Goal: Task Accomplishment & Management: Manage account settings

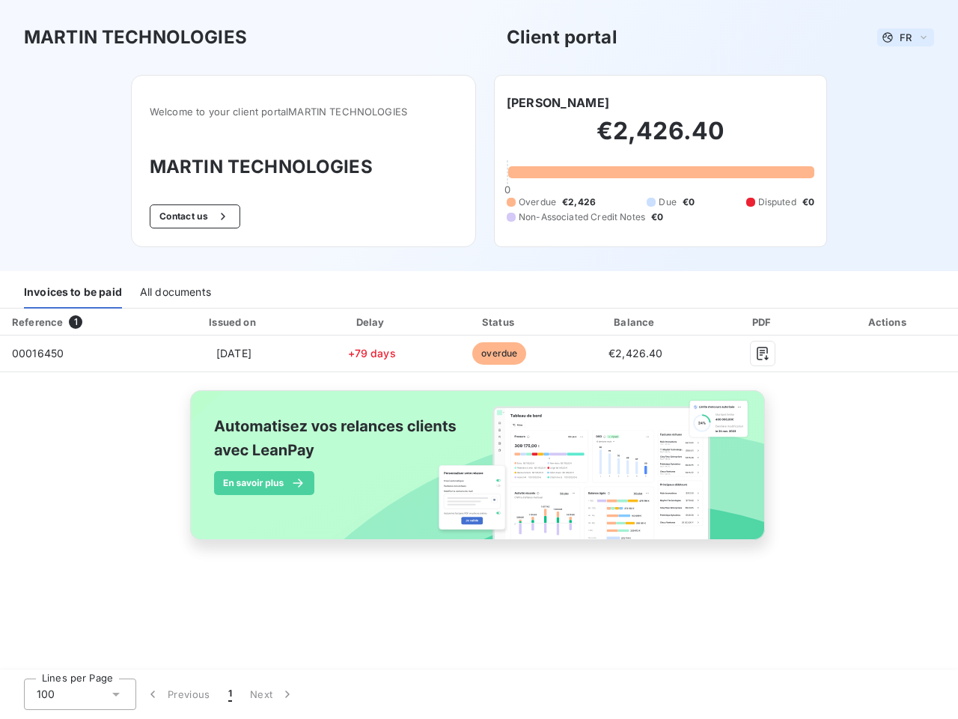
click at [906, 37] on span "FR" at bounding box center [906, 37] width 12 height 12
click at [193, 216] on button "Contact us" at bounding box center [195, 216] width 91 height 24
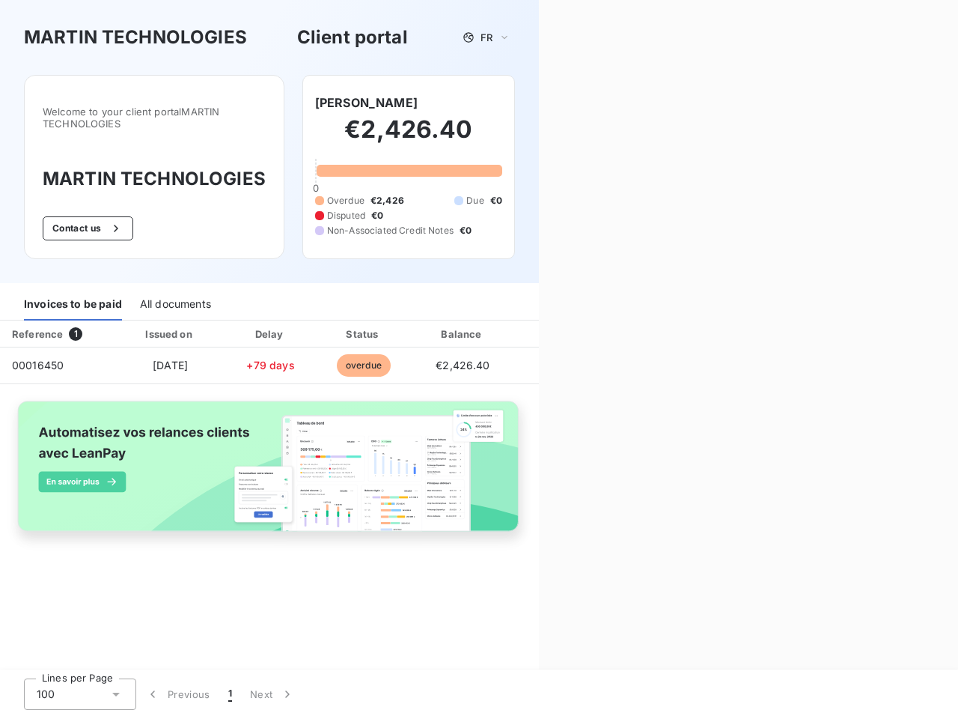
click at [533, 103] on div "Welcome to your client portal [PERSON_NAME] TECHNOLOGIES [PERSON_NAME] TECHNOLO…" at bounding box center [269, 179] width 539 height 208
click at [73, 293] on div "Invoices to be paid" at bounding box center [73, 304] width 98 height 31
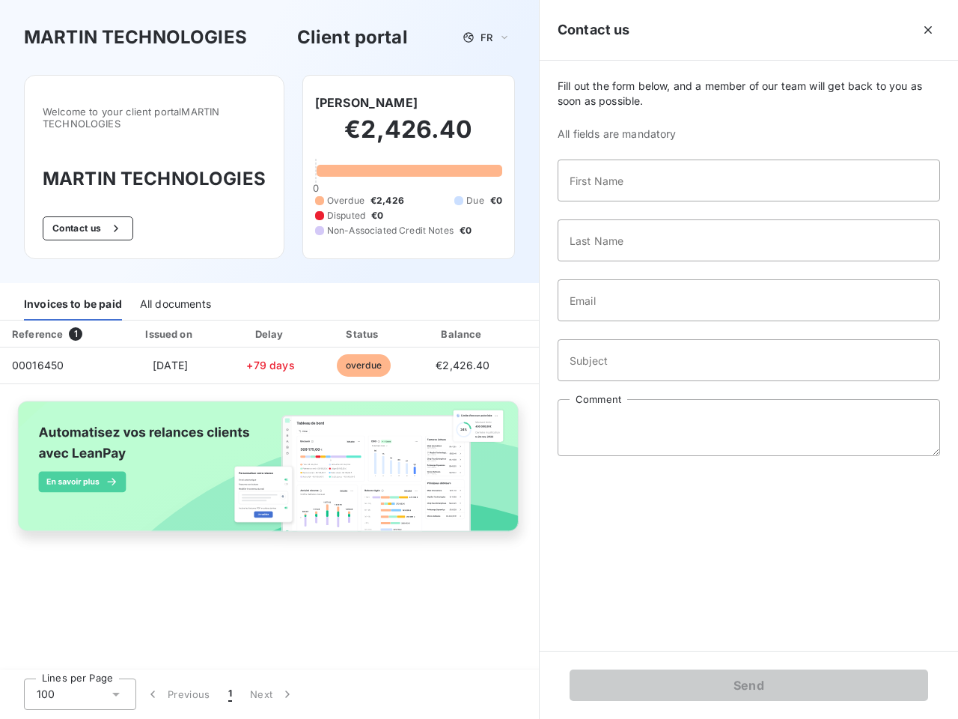
click at [174, 293] on div "All documents" at bounding box center [175, 304] width 71 height 31
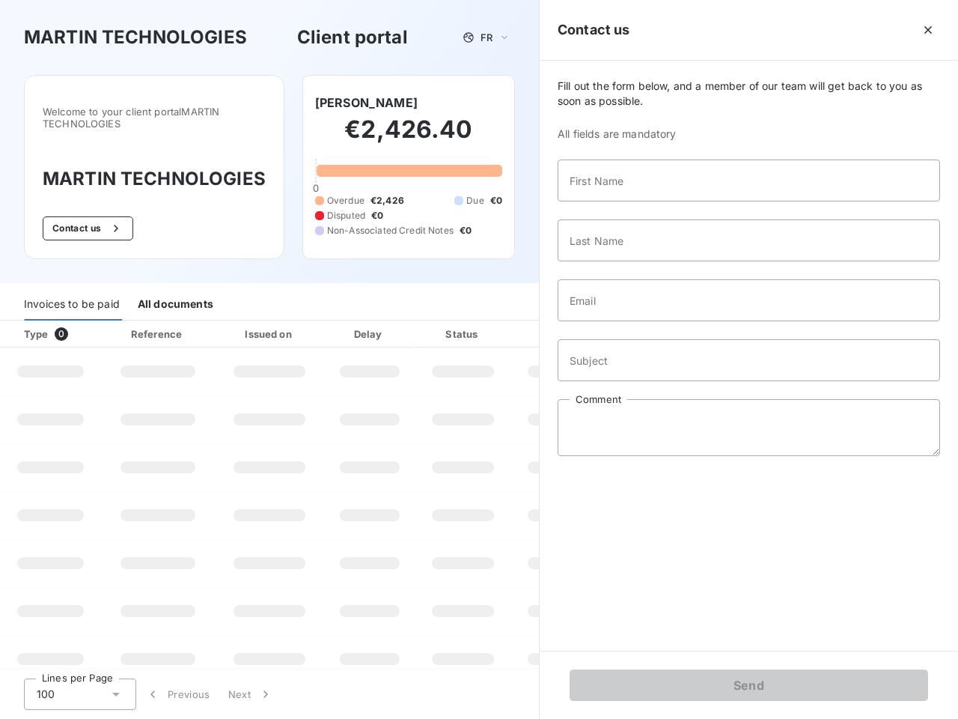
click at [79, 322] on th "Type 0" at bounding box center [50, 333] width 101 height 27
click at [233, 322] on th "Issued on" at bounding box center [269, 333] width 109 height 27
click at [371, 322] on th "Delay" at bounding box center [369, 333] width 91 height 27
click at [499, 322] on th "Status" at bounding box center [463, 333] width 95 height 27
click at [636, 322] on div "Fill out the form below, and a member of our team will get back to you as soon …" at bounding box center [749, 356] width 419 height 590
